Goal: Task Accomplishment & Management: Manage account settings

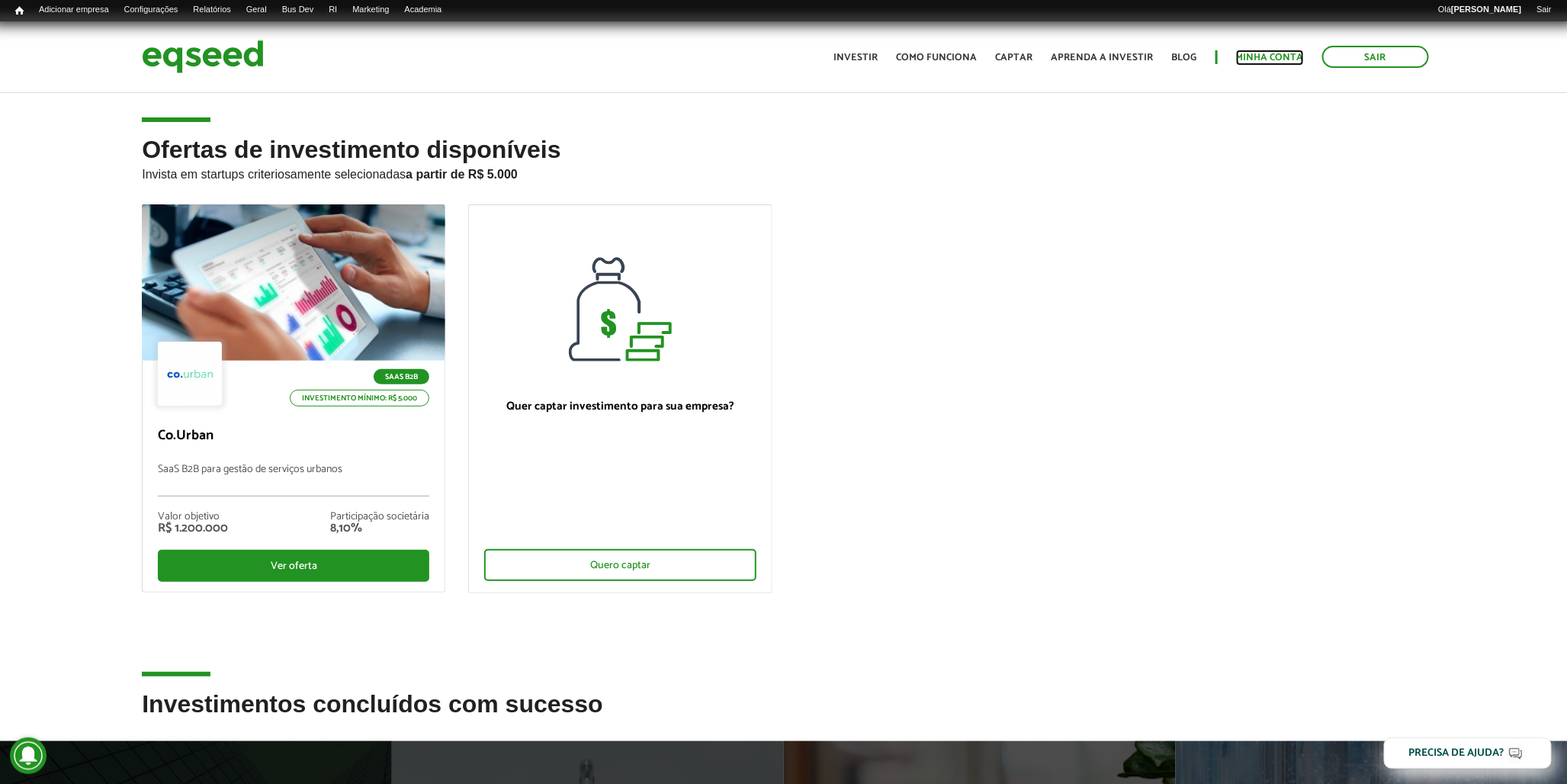
click at [1256, 53] on link "Minha conta" at bounding box center [1270, 57] width 68 height 10
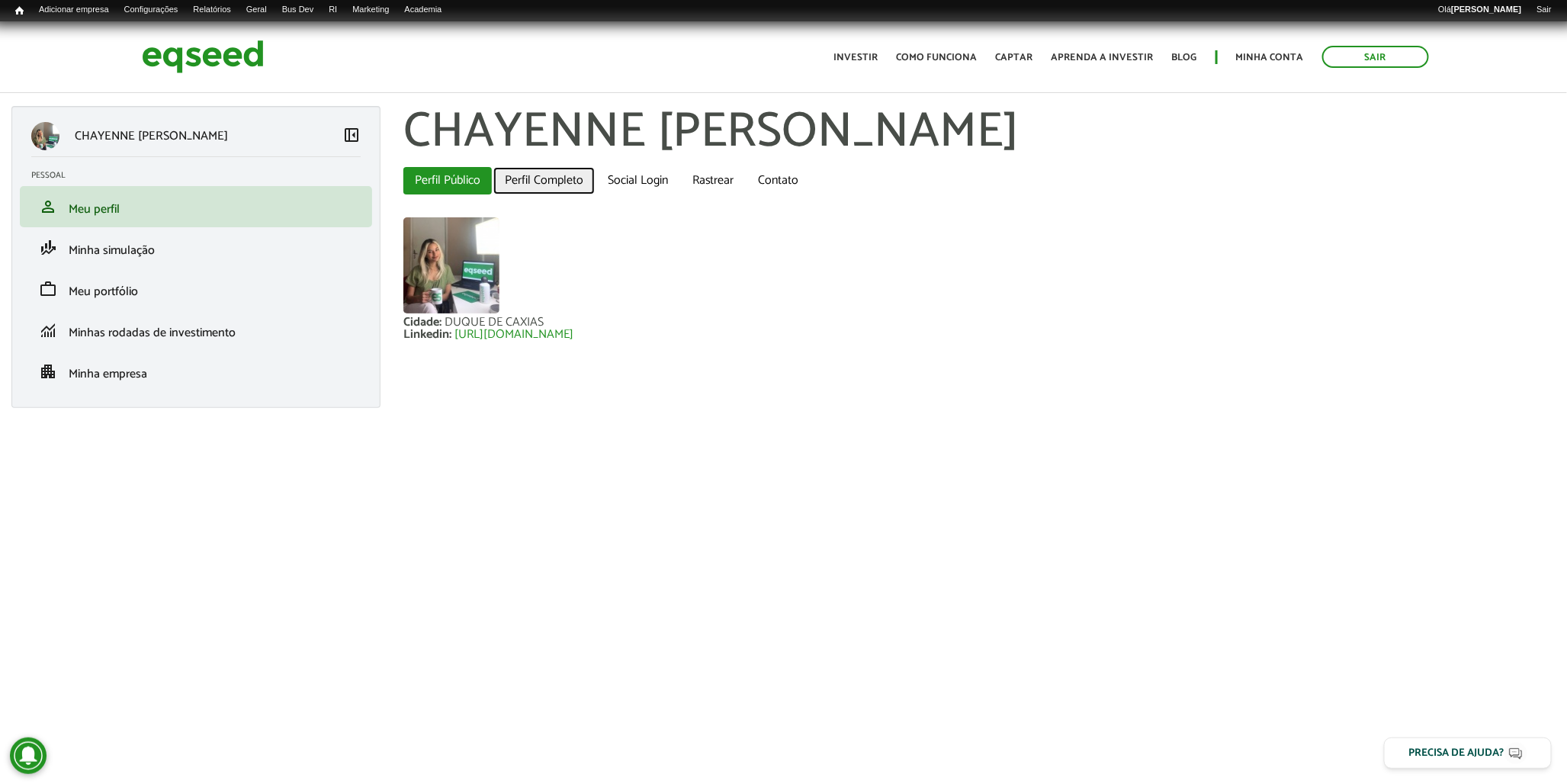
click at [506, 174] on link "Perfil Completo" at bounding box center [543, 181] width 101 height 28
